Goal: Task Accomplishment & Management: Complete application form

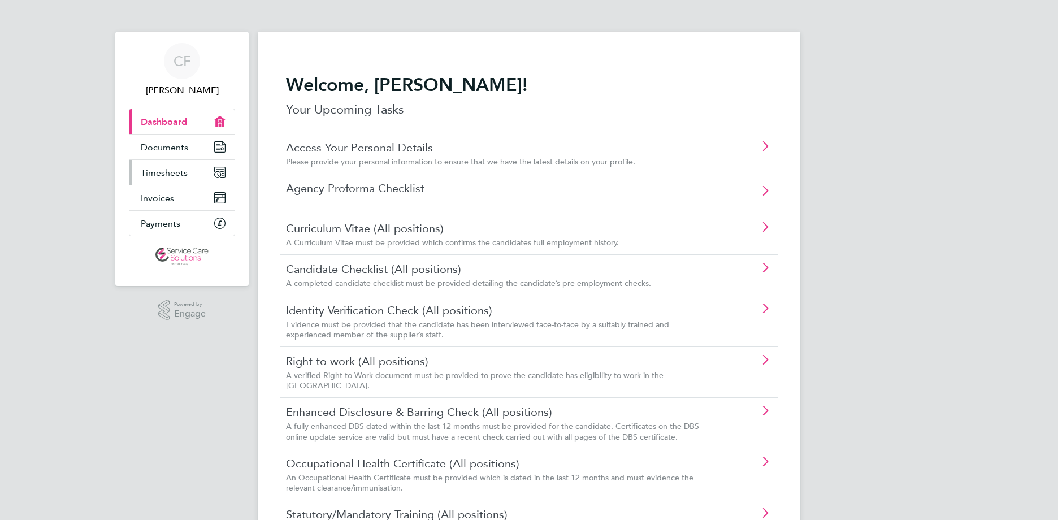
click at [166, 178] on span "Timesheets" at bounding box center [164, 172] width 47 height 11
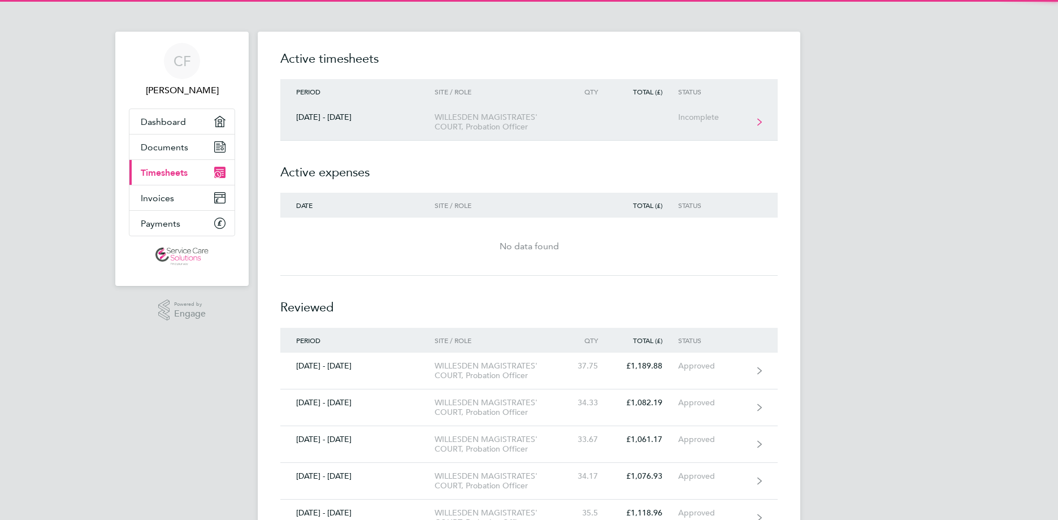
click at [535, 127] on div "WILLESDEN MAGISTRATES' COURT, Probation Officer" at bounding box center [499, 122] width 129 height 19
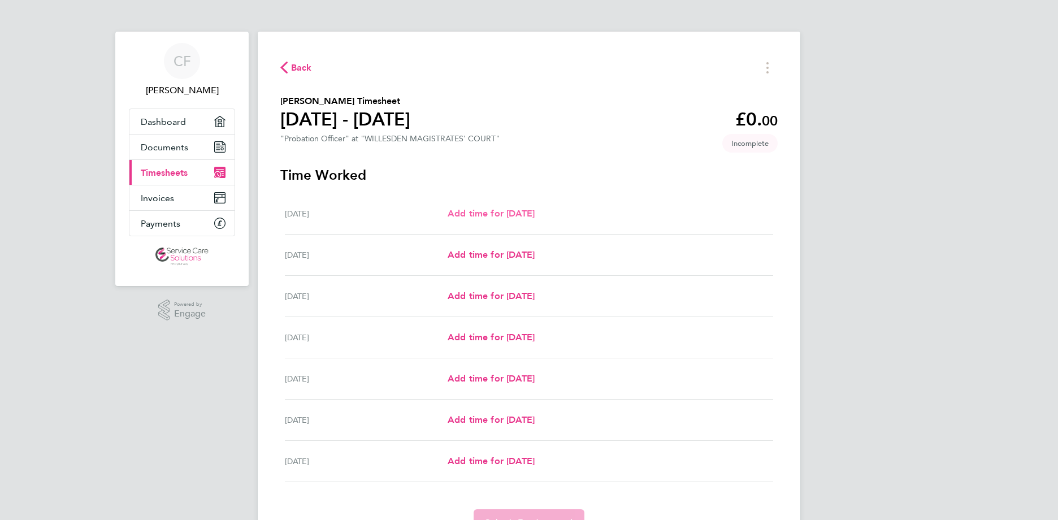
click at [509, 212] on span "Add time for [DATE]" at bounding box center [491, 213] width 87 height 11
select select "30"
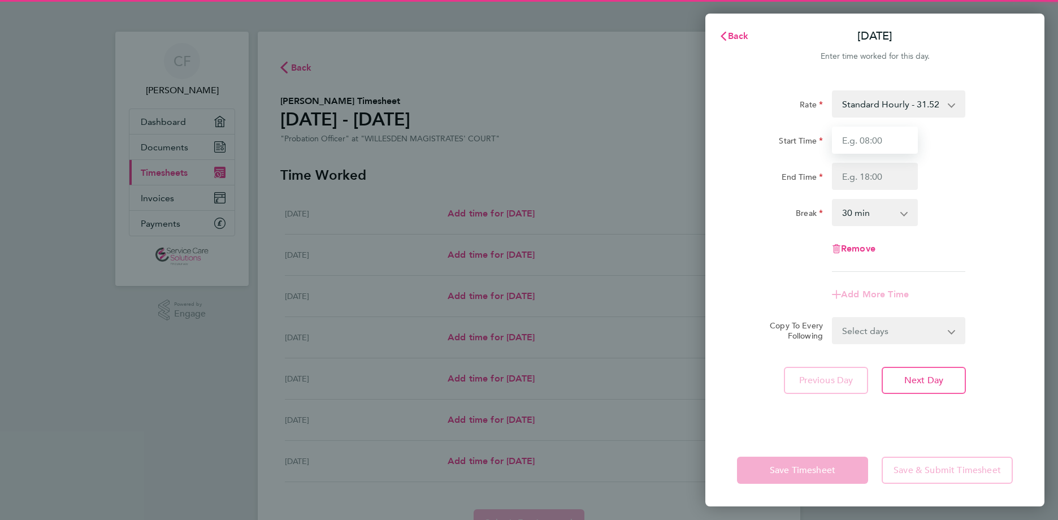
click at [850, 140] on input "Start Time" at bounding box center [875, 140] width 86 height 27
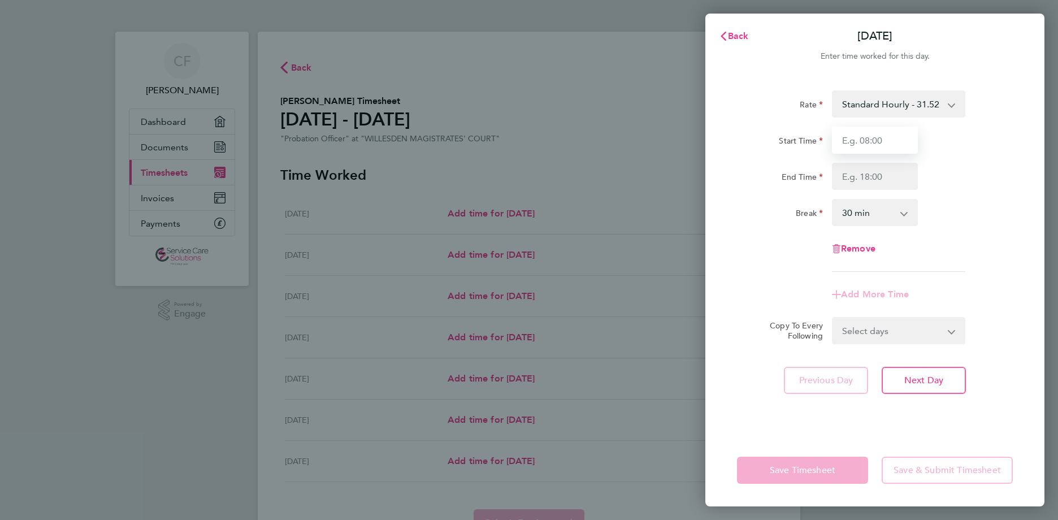
type input "08:30"
click at [867, 188] on input "End Time" at bounding box center [875, 176] width 86 height 27
type input "17:45"
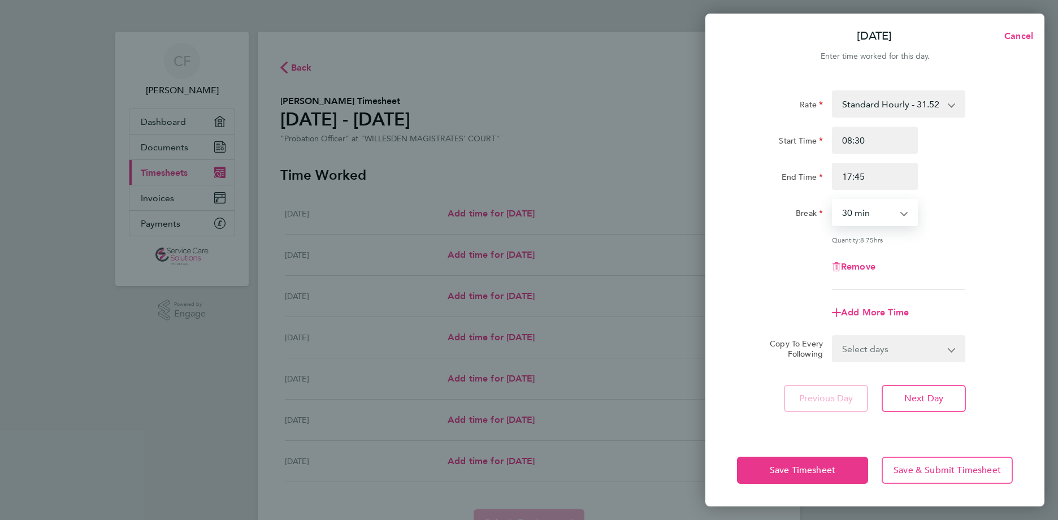
click at [877, 204] on select "0 min 15 min 30 min 45 min 60 min 75 min 90 min" at bounding box center [868, 212] width 70 height 25
select select "45"
click at [833, 200] on select "0 min 15 min 30 min 45 min 60 min 75 min 90 min" at bounding box center [868, 212] width 70 height 25
click at [1005, 213] on div "Break 0 min 15 min 30 min 45 min 60 min 75 min 90 min" at bounding box center [875, 212] width 285 height 27
click at [815, 475] on span "Save Timesheet" at bounding box center [803, 470] width 66 height 11
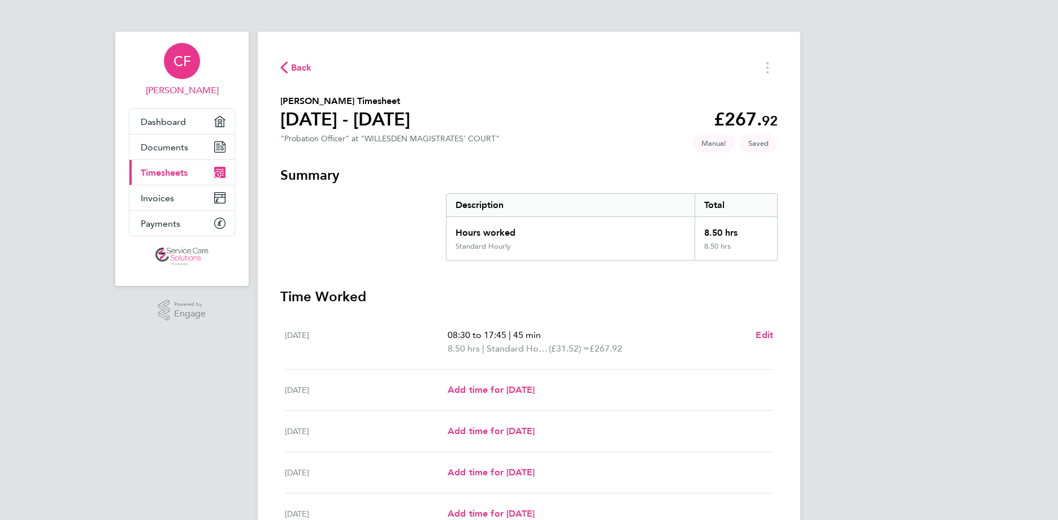
click at [162, 71] on link "CF [PERSON_NAME]" at bounding box center [182, 70] width 106 height 54
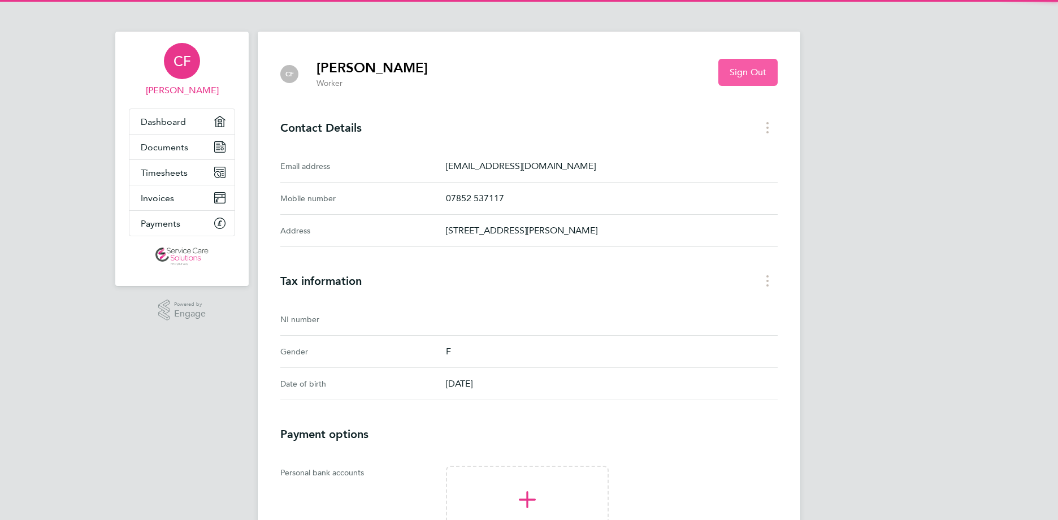
click at [766, 77] on span "Sign Out" at bounding box center [748, 72] width 37 height 11
